Goal: Find specific page/section: Find specific page/section

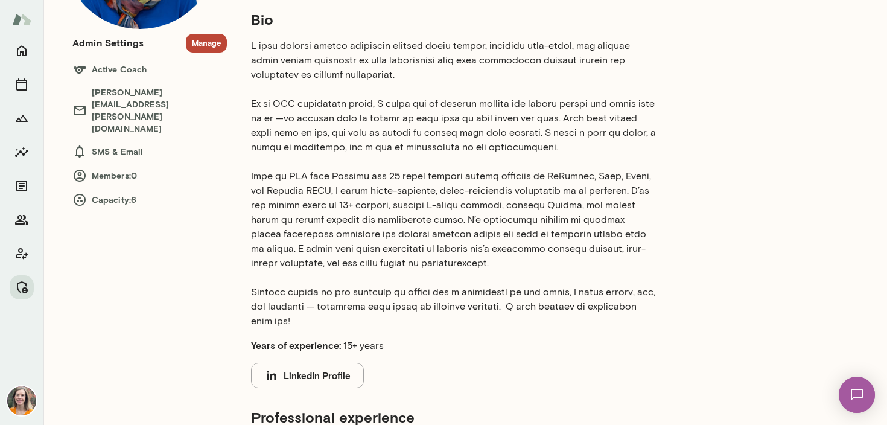
scroll to position [181, 0]
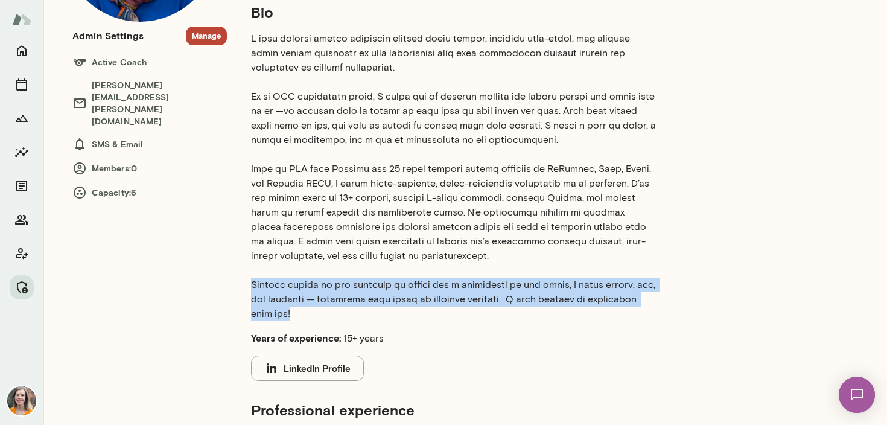
drag, startPoint x: 284, startPoint y: 311, endPoint x: 246, endPoint y: 285, distance: 45.5
click at [246, 285] on div "Bio Years of experience: 15+ years LinkedIn Profile Professional experience Con…" at bounding box center [483, 308] width 512 height 613
copy p "Whether hiking in the redwoods or diving for a volleyball at the beach, I exude…"
click at [374, 299] on p at bounding box center [454, 176] width 406 height 290
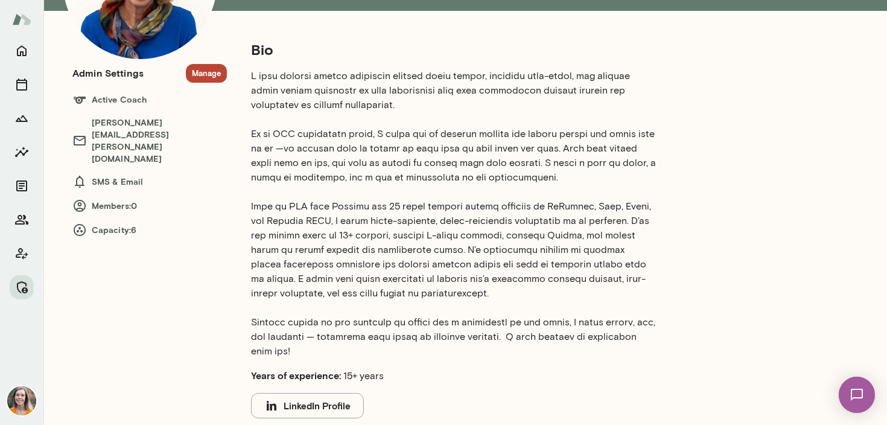
scroll to position [143, 0]
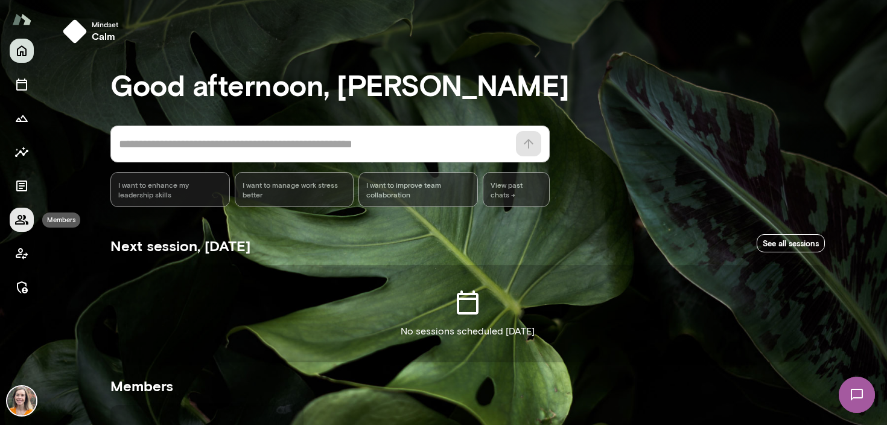
click at [22, 216] on icon "Members" at bounding box center [21, 219] width 14 height 14
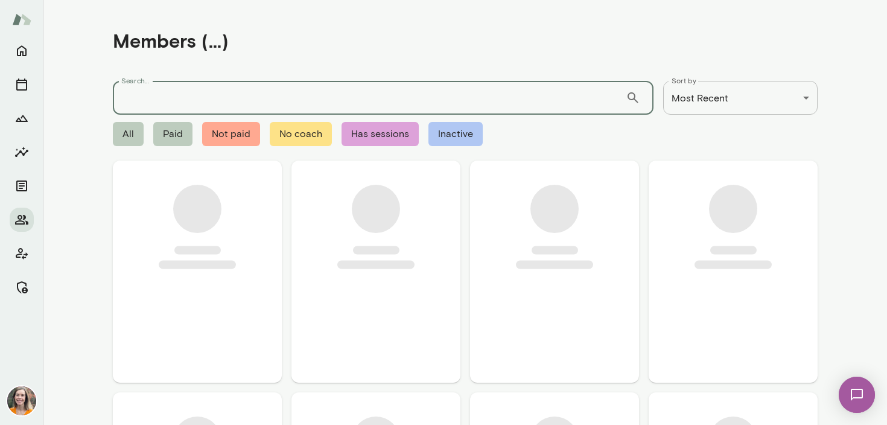
click at [173, 101] on input "Search..." at bounding box center [369, 98] width 513 height 34
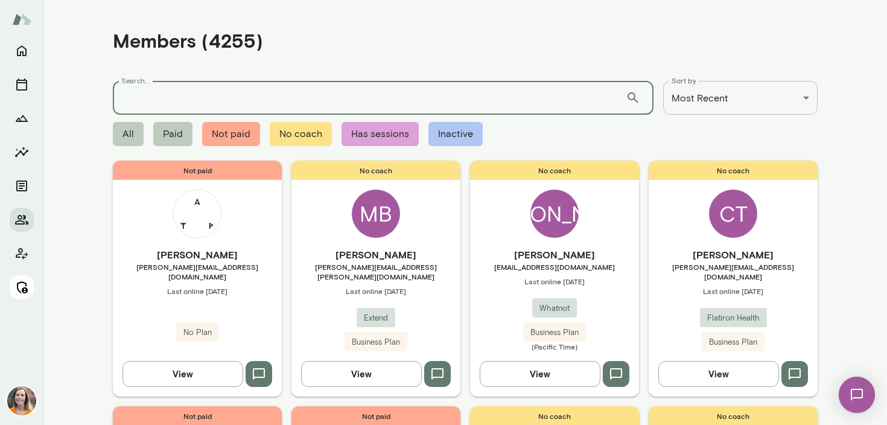
click at [19, 290] on icon "Manage" at bounding box center [22, 287] width 11 height 12
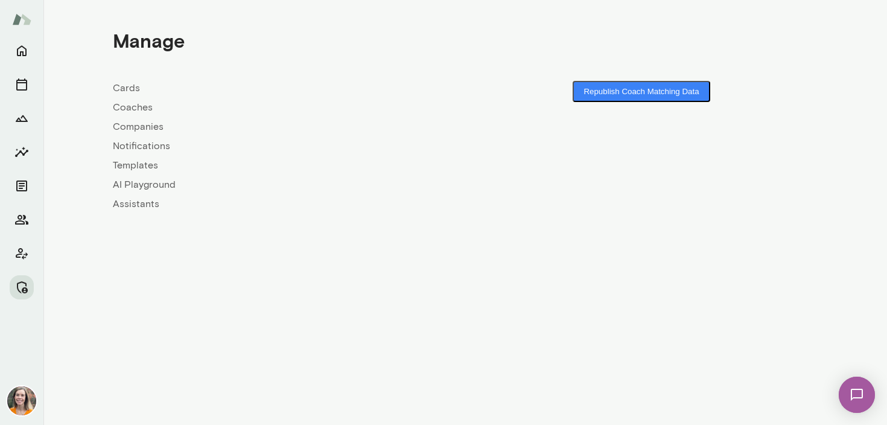
click at [129, 108] on link "Coaches" at bounding box center [289, 107] width 352 height 14
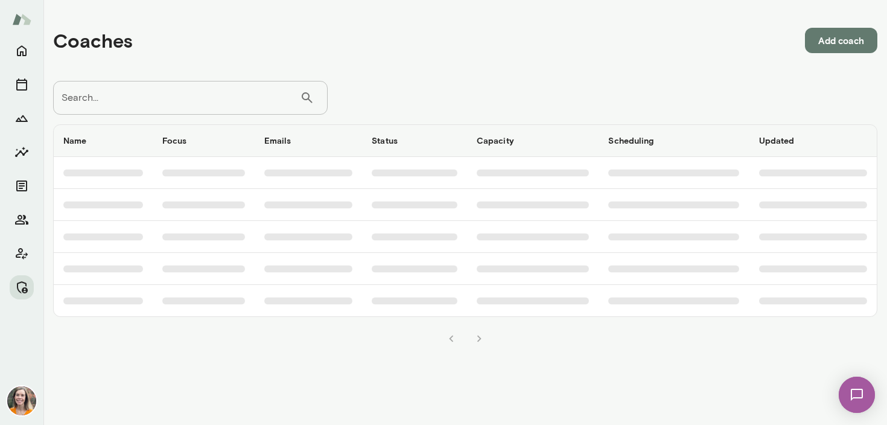
click at [149, 98] on input "Search..." at bounding box center [176, 98] width 247 height 34
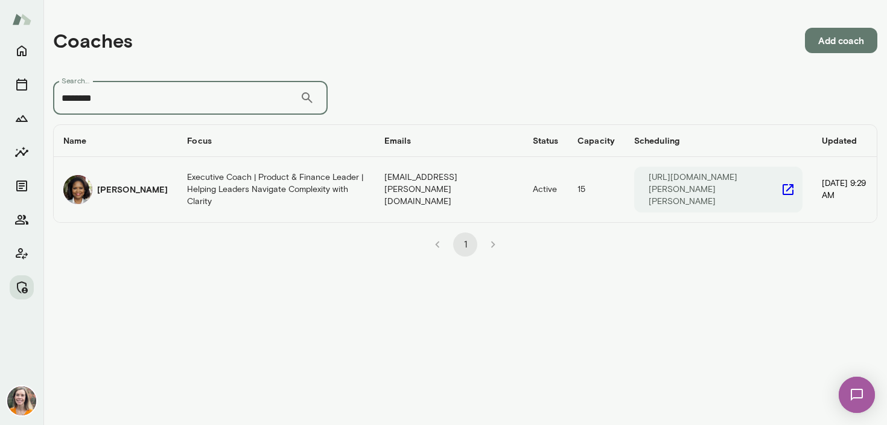
type input "********"
click at [177, 176] on td "Executive Coach | Product & Finance Leader | Helping Leaders Navigate Complexit…" at bounding box center [275, 189] width 197 height 65
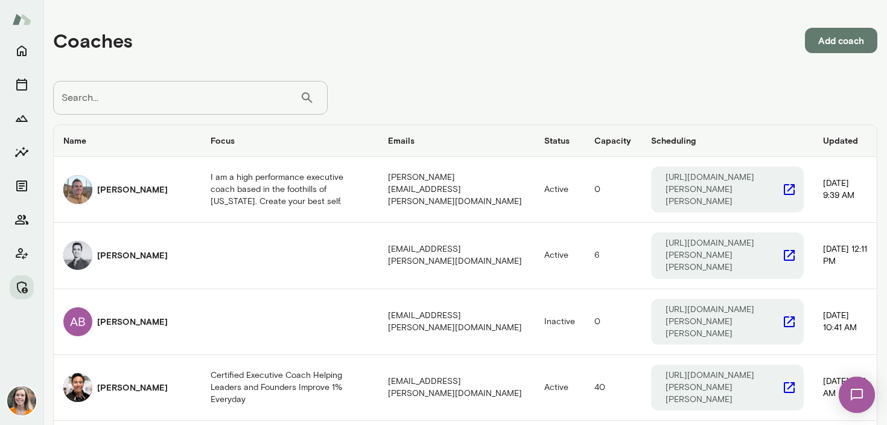
click at [119, 96] on input "Search..." at bounding box center [176, 98] width 247 height 34
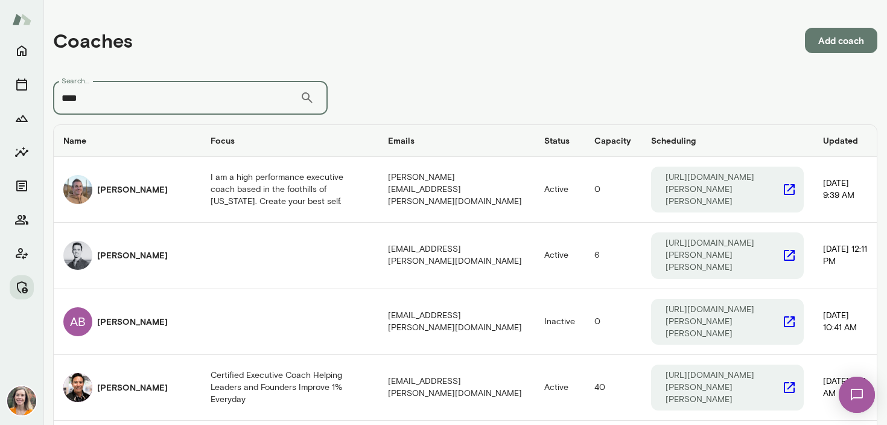
type input "****"
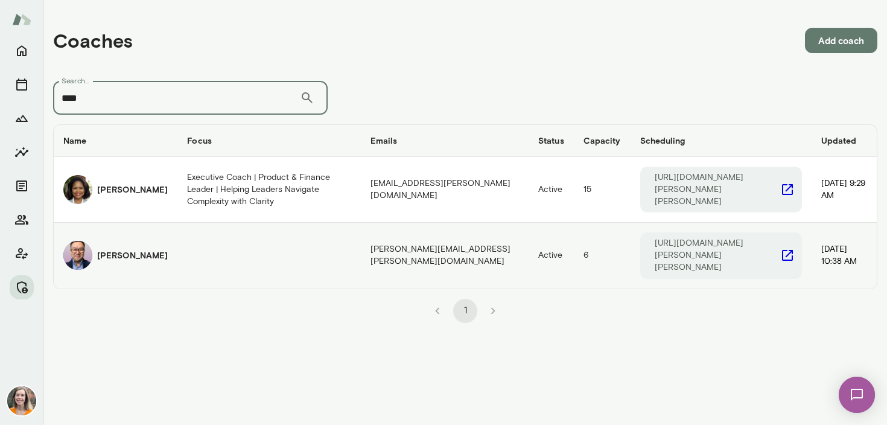
click at [124, 249] on h6 "Valentin Wu" at bounding box center [132, 255] width 71 height 12
